Goal: Information Seeking & Learning: Learn about a topic

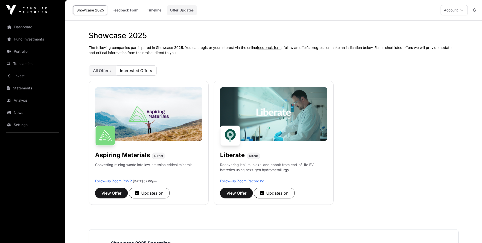
click at [188, 9] on link "Offer Updates" at bounding box center [182, 10] width 31 height 10
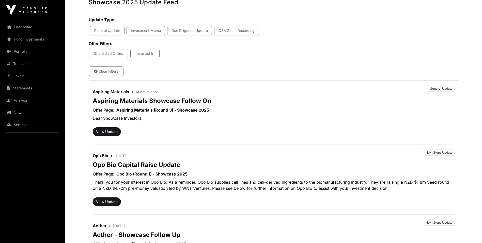
scroll to position [68, 0]
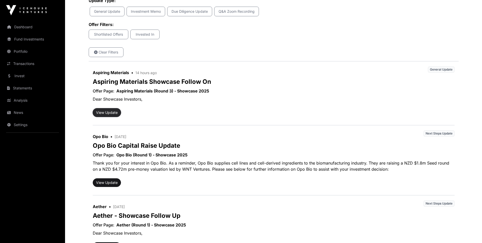
click at [110, 112] on button "View Update" at bounding box center [107, 112] width 28 height 9
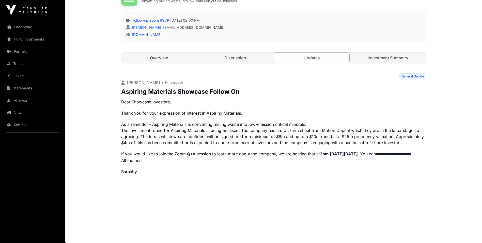
scroll to position [96, 0]
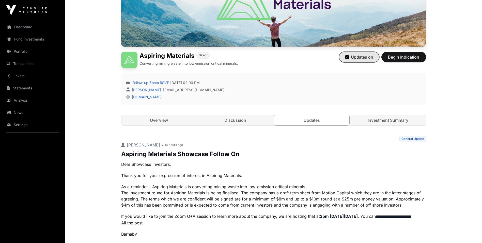
drag, startPoint x: 346, startPoint y: 57, endPoint x: 344, endPoint y: 58, distance: 2.8
click at [346, 57] on icon "button" at bounding box center [348, 57] width 4 height 4
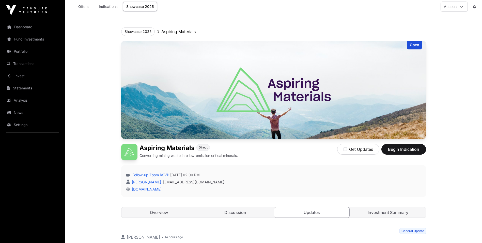
scroll to position [0, 0]
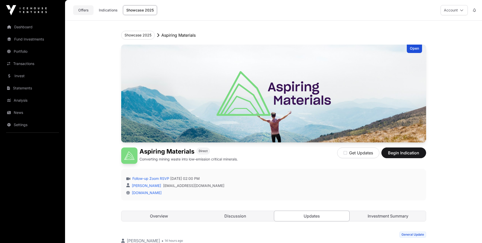
click at [87, 9] on link "Offers" at bounding box center [83, 10] width 20 height 10
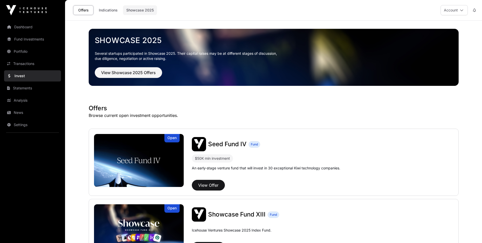
click at [138, 10] on link "Showcase 2025" at bounding box center [140, 10] width 34 height 10
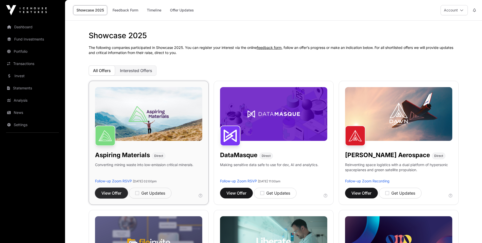
click at [111, 195] on span "View Offer" at bounding box center [111, 193] width 20 height 6
click at [133, 71] on span "Interested Offers" at bounding box center [136, 70] width 32 height 5
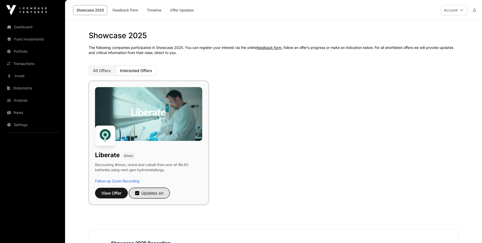
click at [138, 192] on icon "button" at bounding box center [137, 192] width 4 height 5
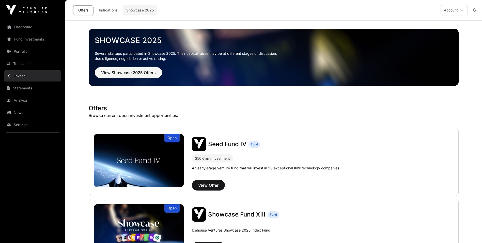
click at [141, 9] on link "Showcase 2025" at bounding box center [140, 10] width 34 height 10
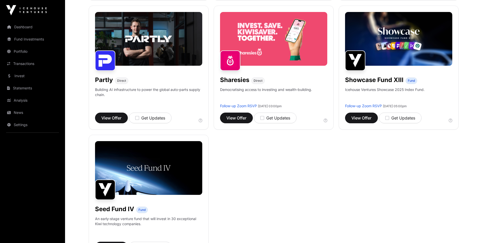
scroll to position [339, 0]
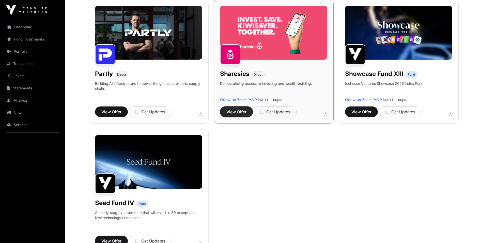
click at [236, 111] on span "View Offer" at bounding box center [237, 112] width 20 height 6
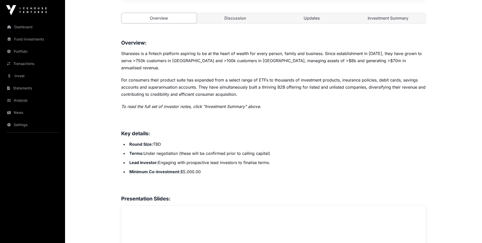
scroll to position [203, 0]
